Goal: Transaction & Acquisition: Download file/media

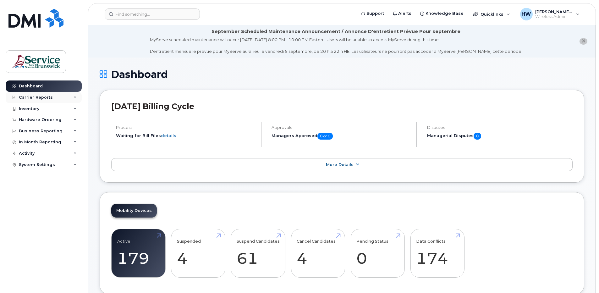
click at [51, 97] on div "Carrier Reports" at bounding box center [44, 97] width 76 height 11
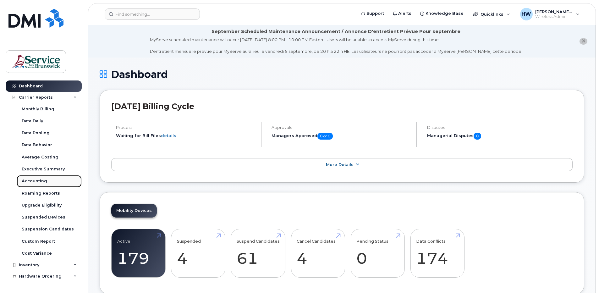
click at [35, 180] on div "Accounting" at bounding box center [34, 181] width 25 height 6
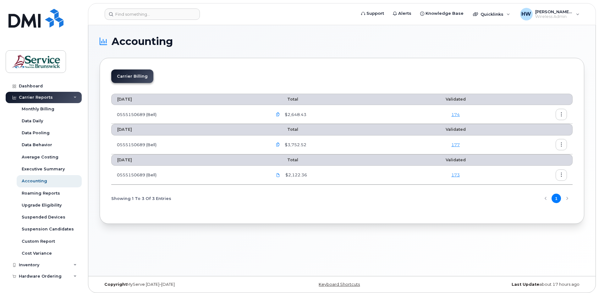
click at [280, 114] on icon "button" at bounding box center [278, 115] width 4 height 4
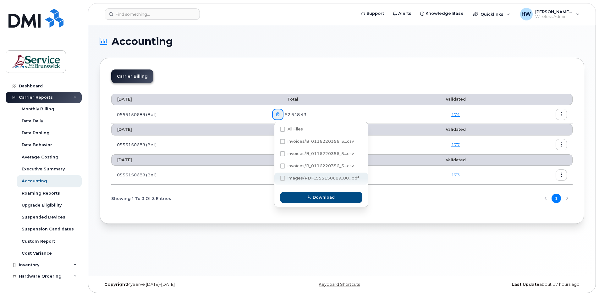
click at [283, 177] on span at bounding box center [282, 178] width 5 height 5
click at [276, 177] on input "images/PDF_555150689_00...pdf" at bounding box center [274, 178] width 3 height 3
checkbox input "true"
click at [332, 195] on span "Download" at bounding box center [324, 197] width 22 height 6
